Goal: Find specific page/section: Find specific page/section

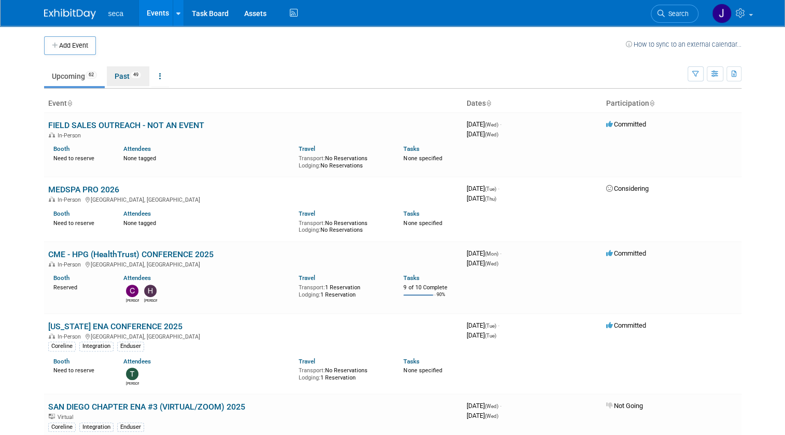
click at [113, 78] on link "Past 49" at bounding box center [128, 76] width 43 height 20
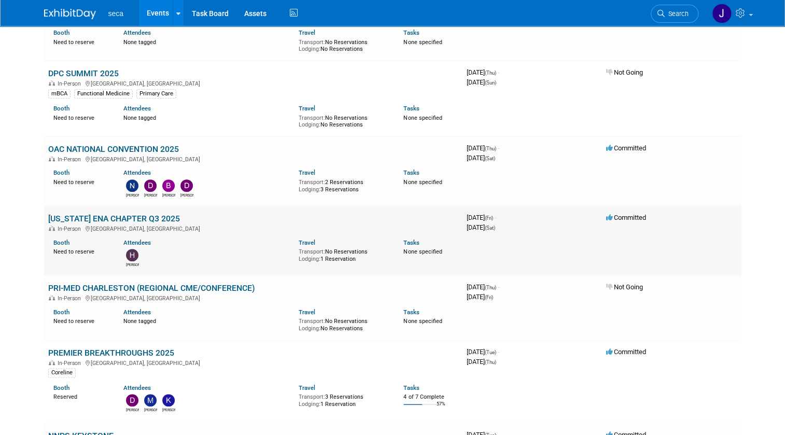
scroll to position [330, 0]
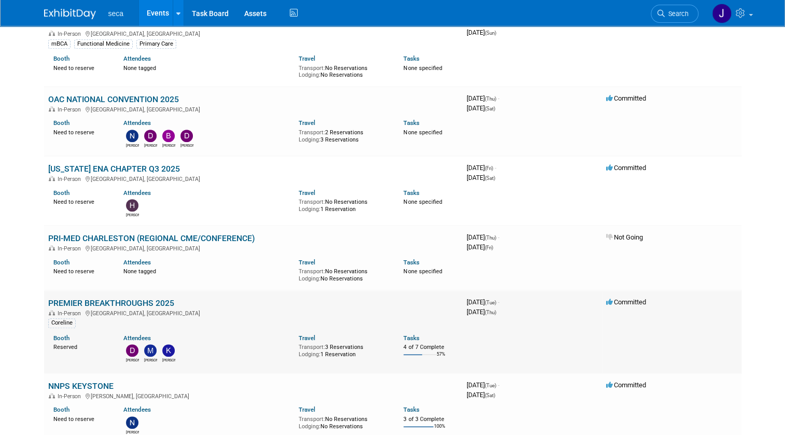
click at [96, 300] on link "PREMIER BREAKTHROUGHS 2025" at bounding box center [111, 303] width 126 height 10
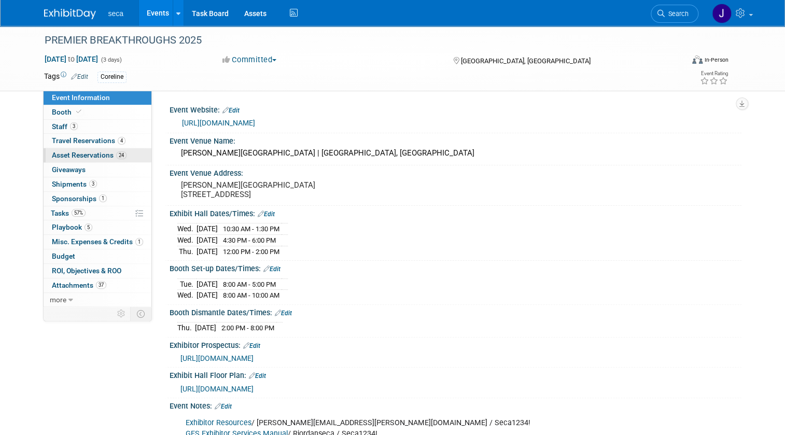
click at [102, 154] on span "Asset Reservations 24" at bounding box center [89, 155] width 75 height 8
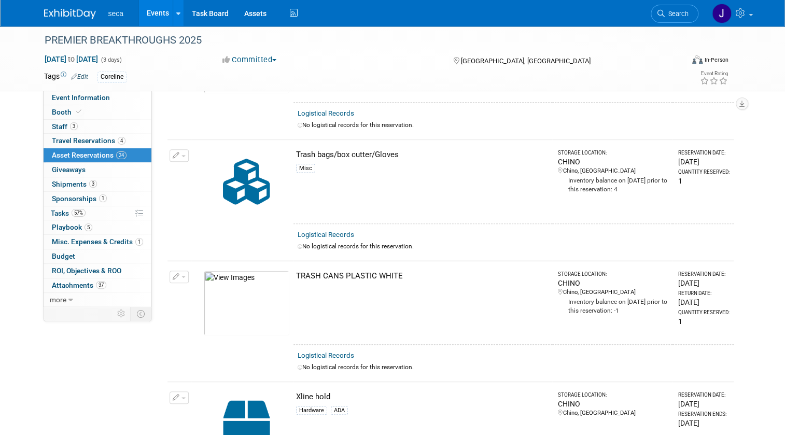
scroll to position [2709, 0]
